Goal: Task Accomplishment & Management: Manage account settings

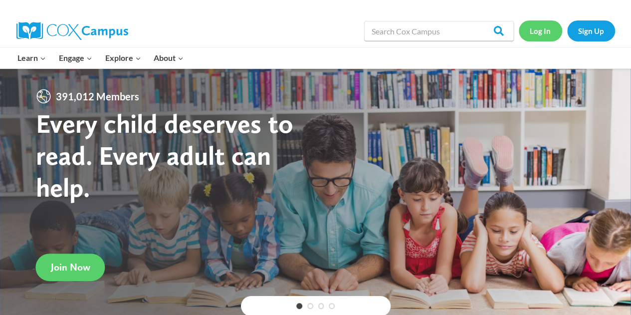
click at [541, 27] on link "Log In" at bounding box center [540, 30] width 43 height 20
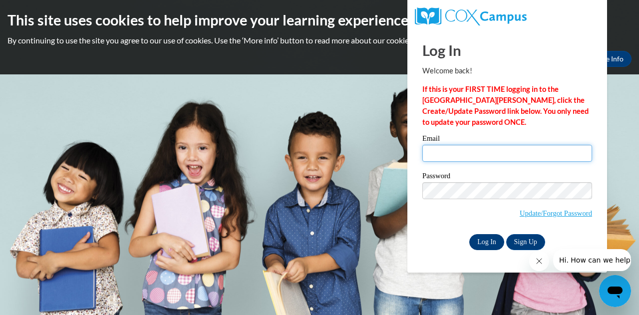
type input "[EMAIL_ADDRESS][DOMAIN_NAME]"
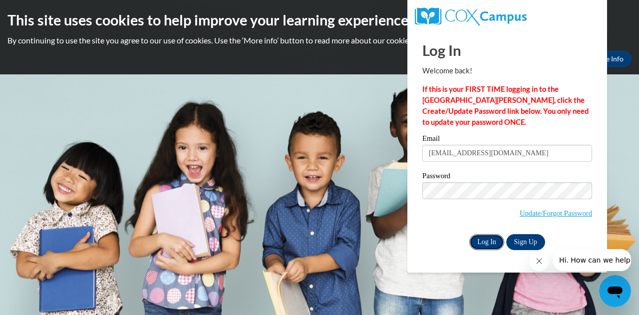
click at [484, 238] on input "Log In" at bounding box center [486, 242] width 35 height 16
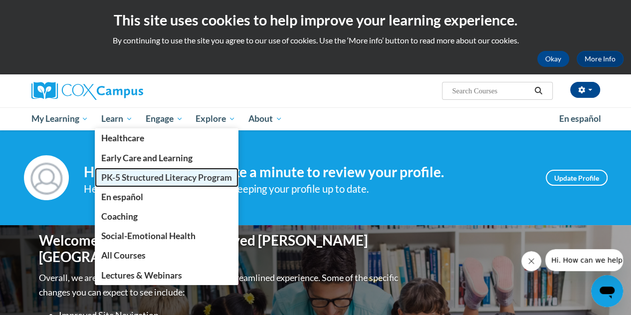
click at [125, 180] on span "PK-5 Structured Literacy Program" at bounding box center [166, 177] width 131 height 10
